Goal: Find specific page/section: Find specific page/section

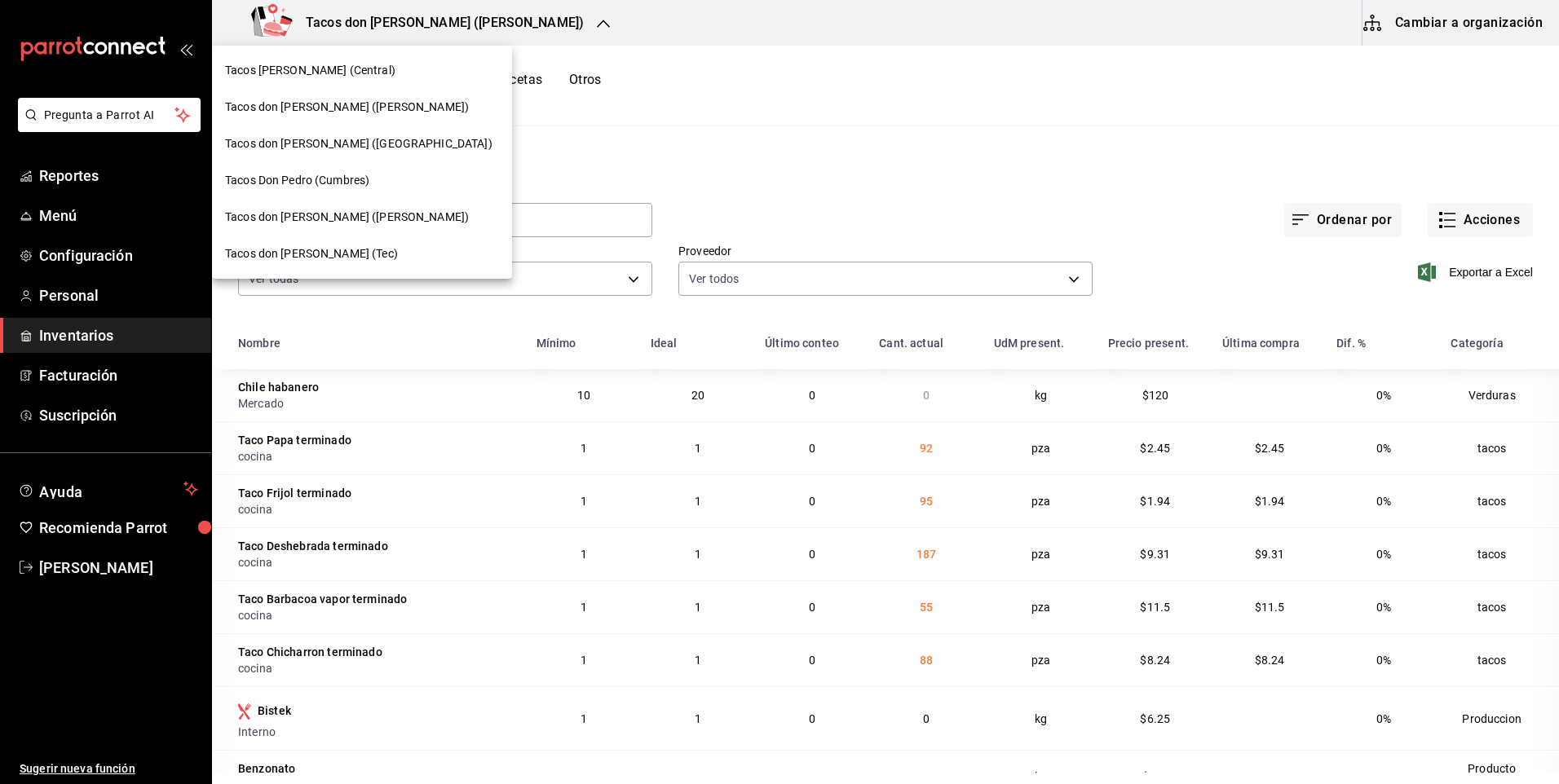
click at [376, 27] on div at bounding box center [780, 392] width 1559 height 784
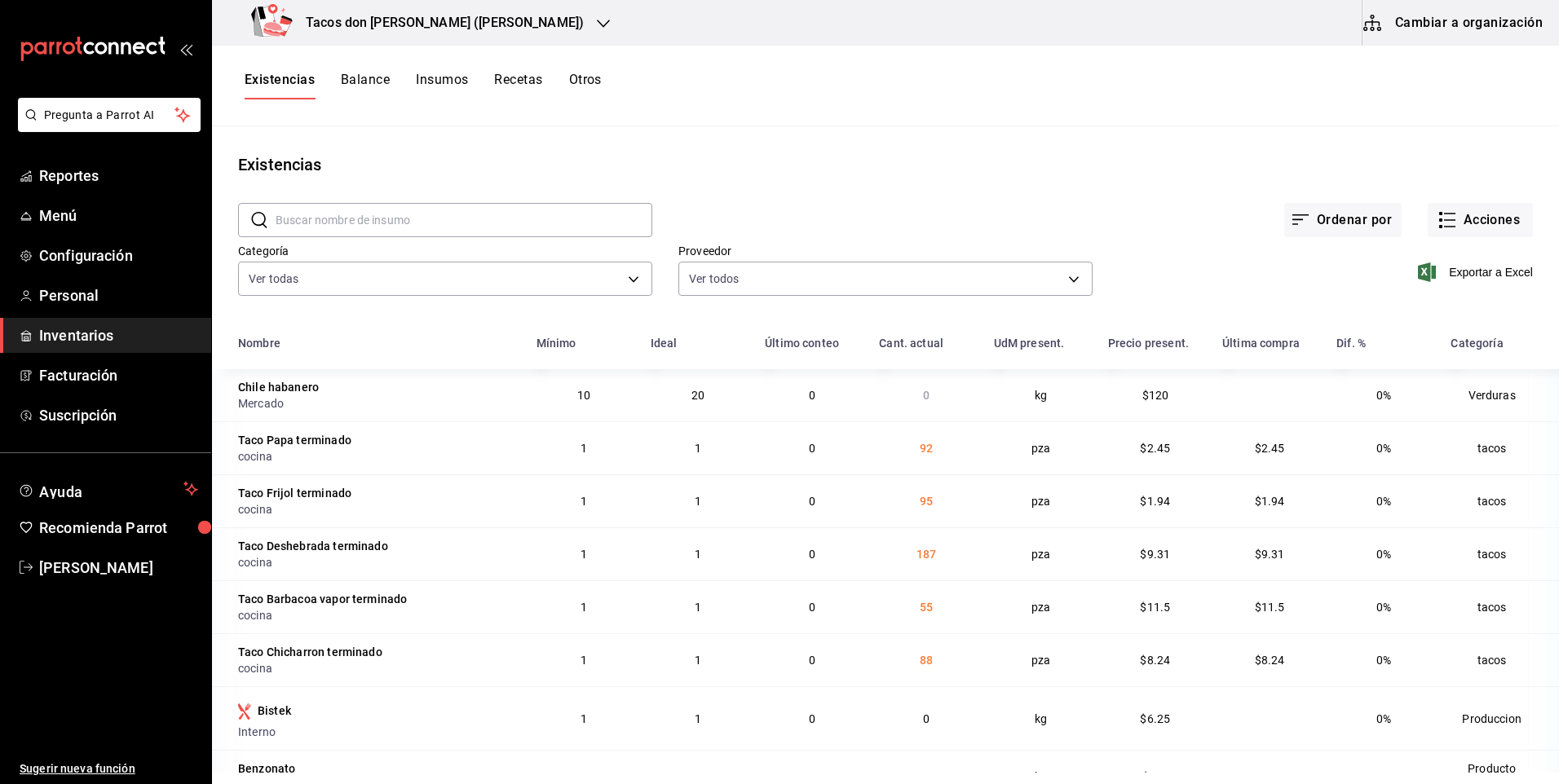
click at [376, 27] on h3 "Tacos don Pedro (Escobedo)" at bounding box center [439, 22] width 291 height 19
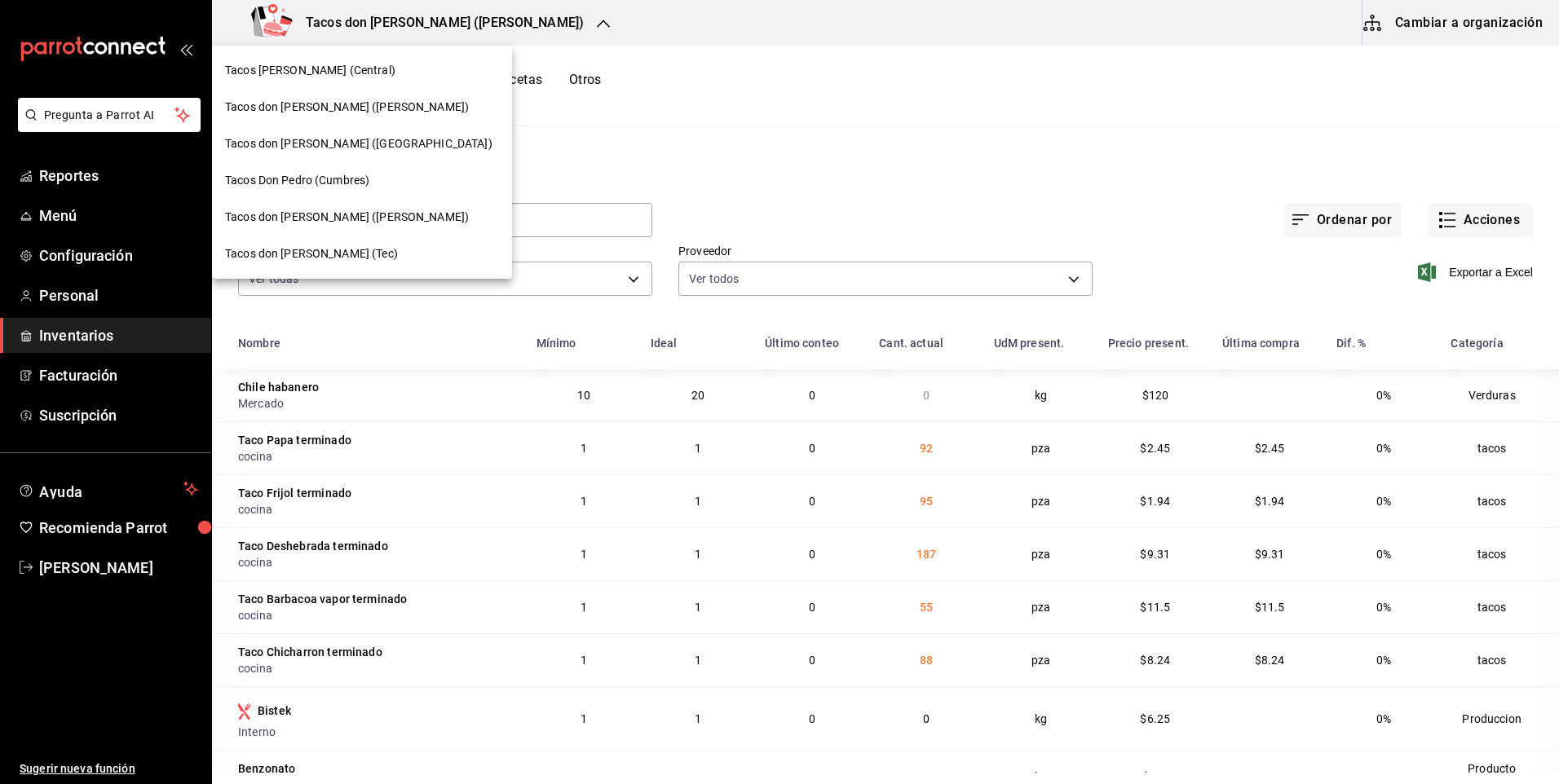
click at [357, 60] on div "Tacos Don Pedro (Central)" at bounding box center [361, 71] width 300 height 37
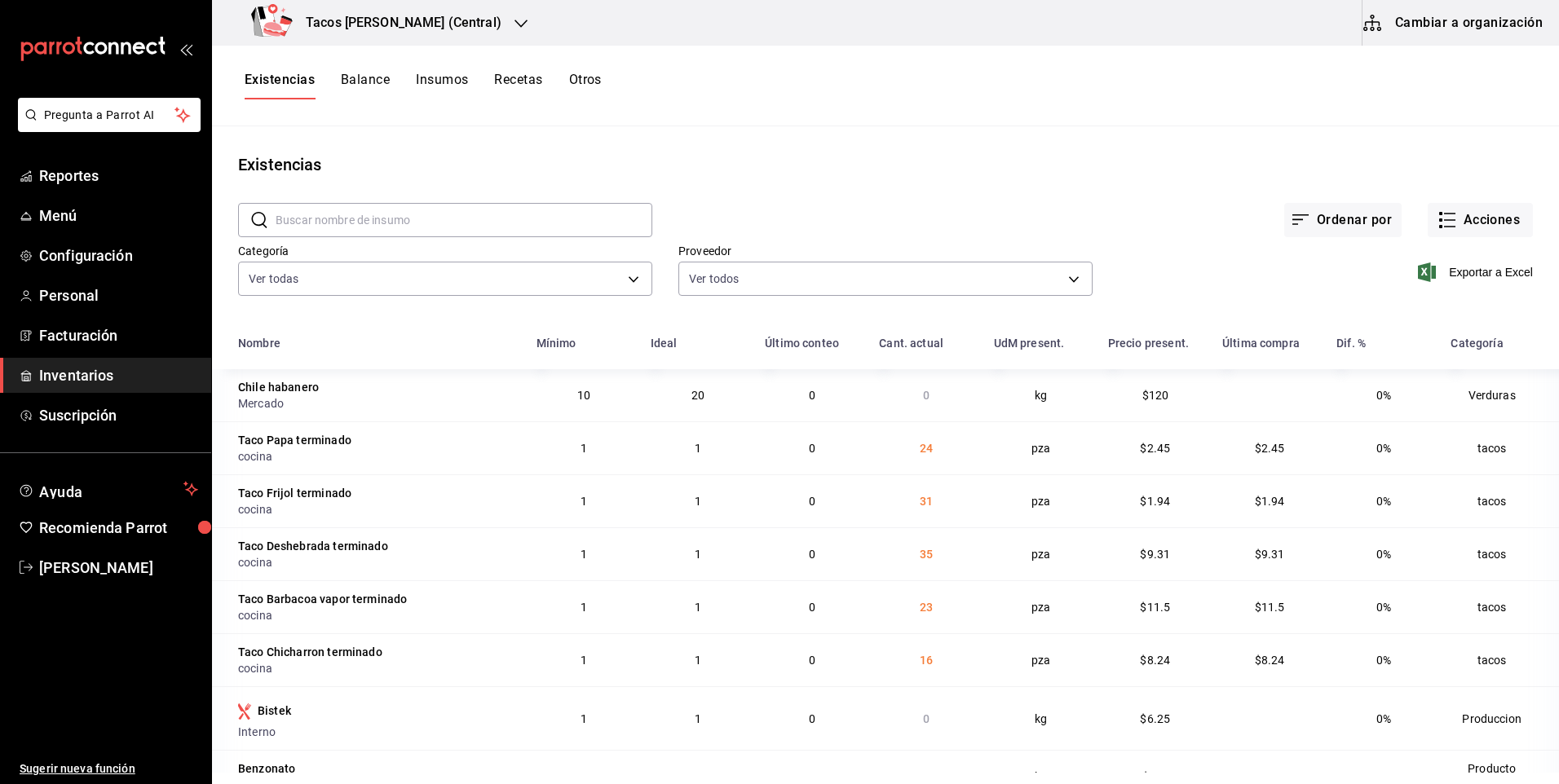
click at [406, 39] on div "Tacos Don Pedro (Central)" at bounding box center [380, 22] width 309 height 46
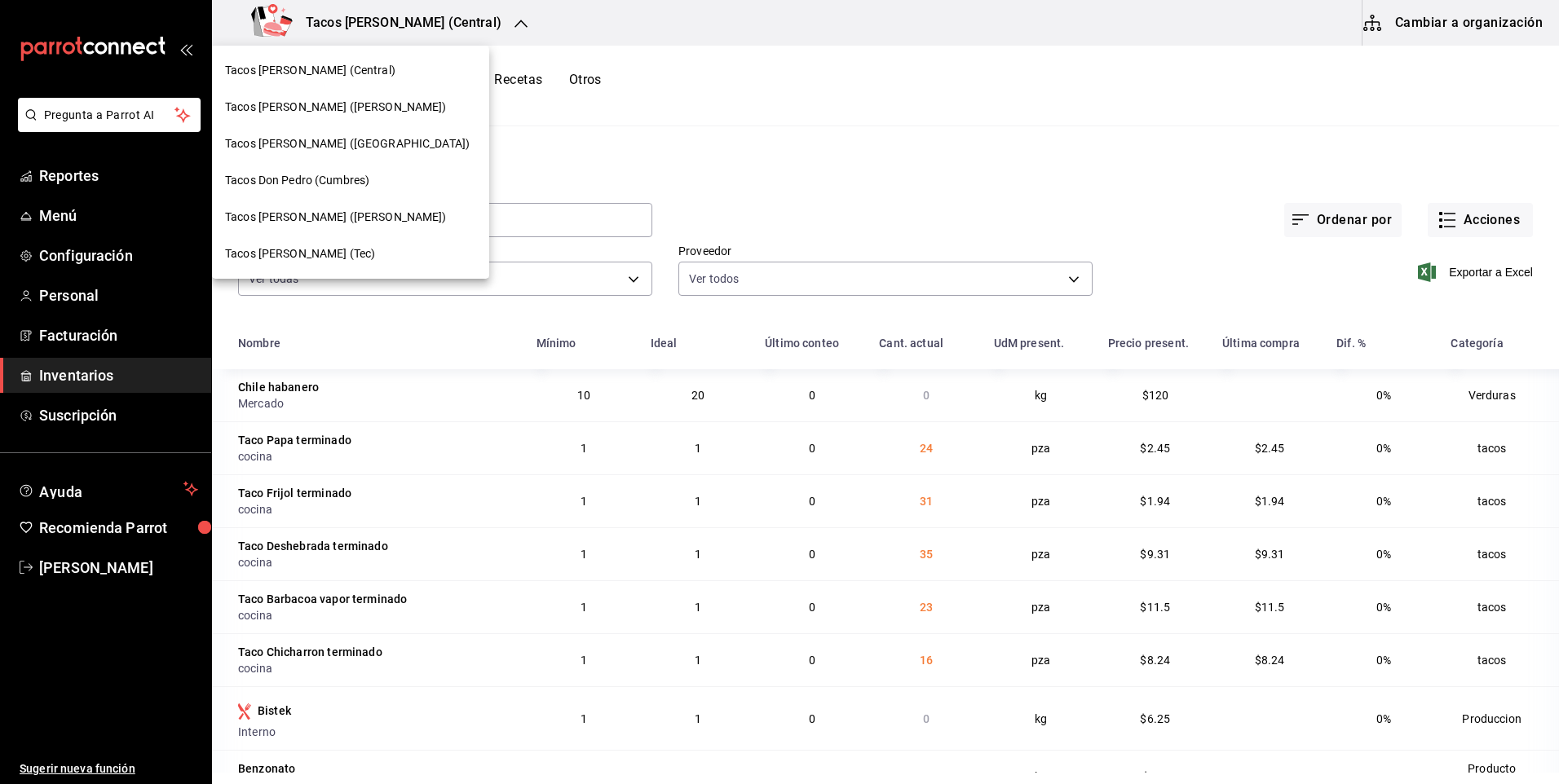
click at [403, 206] on div "Tacos don [PERSON_NAME] ([PERSON_NAME])" at bounding box center [350, 217] width 278 height 37
